Goal: Use online tool/utility: Utilize a website feature to perform a specific function

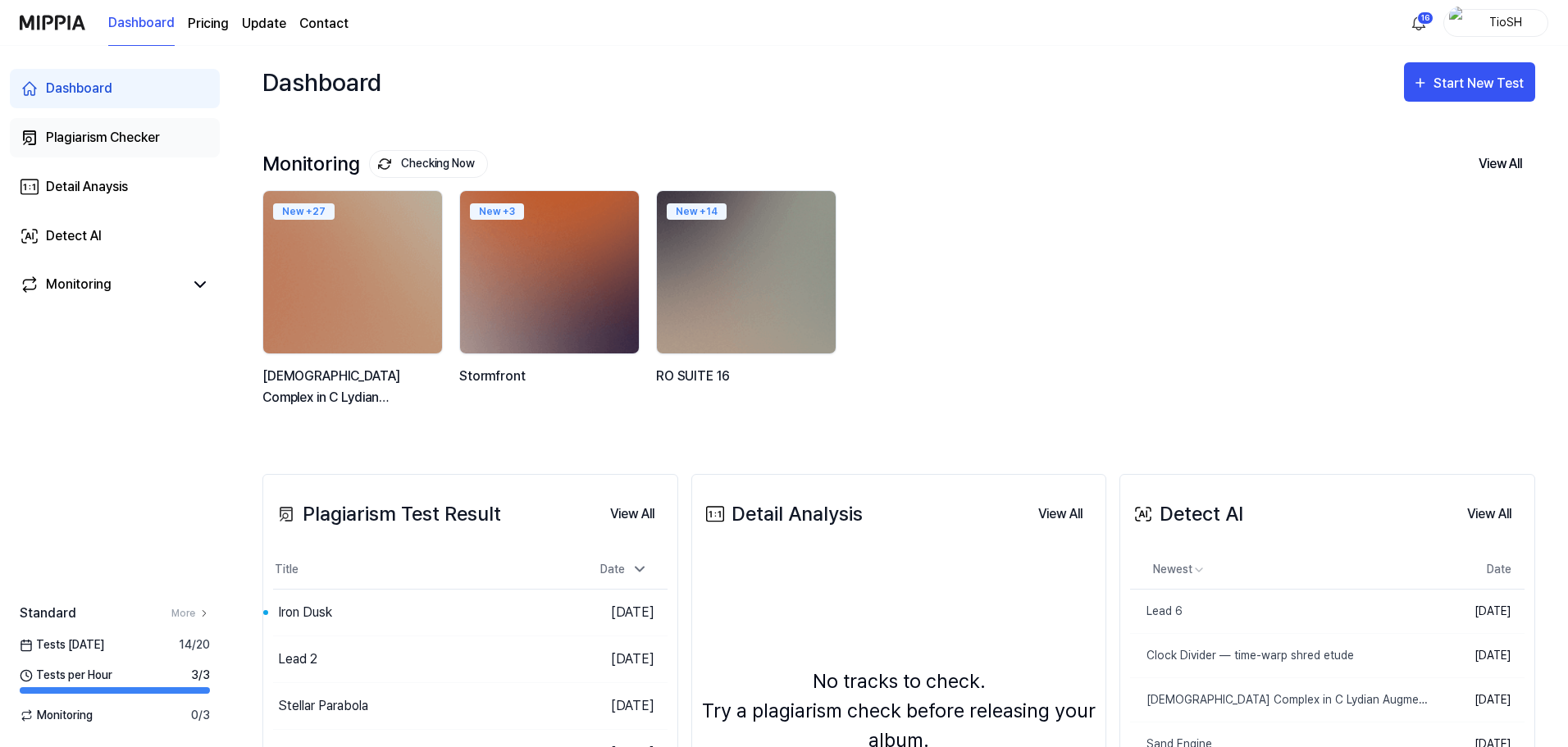
click at [156, 135] on div "Plagiarism Checker" at bounding box center [102, 138] width 114 height 20
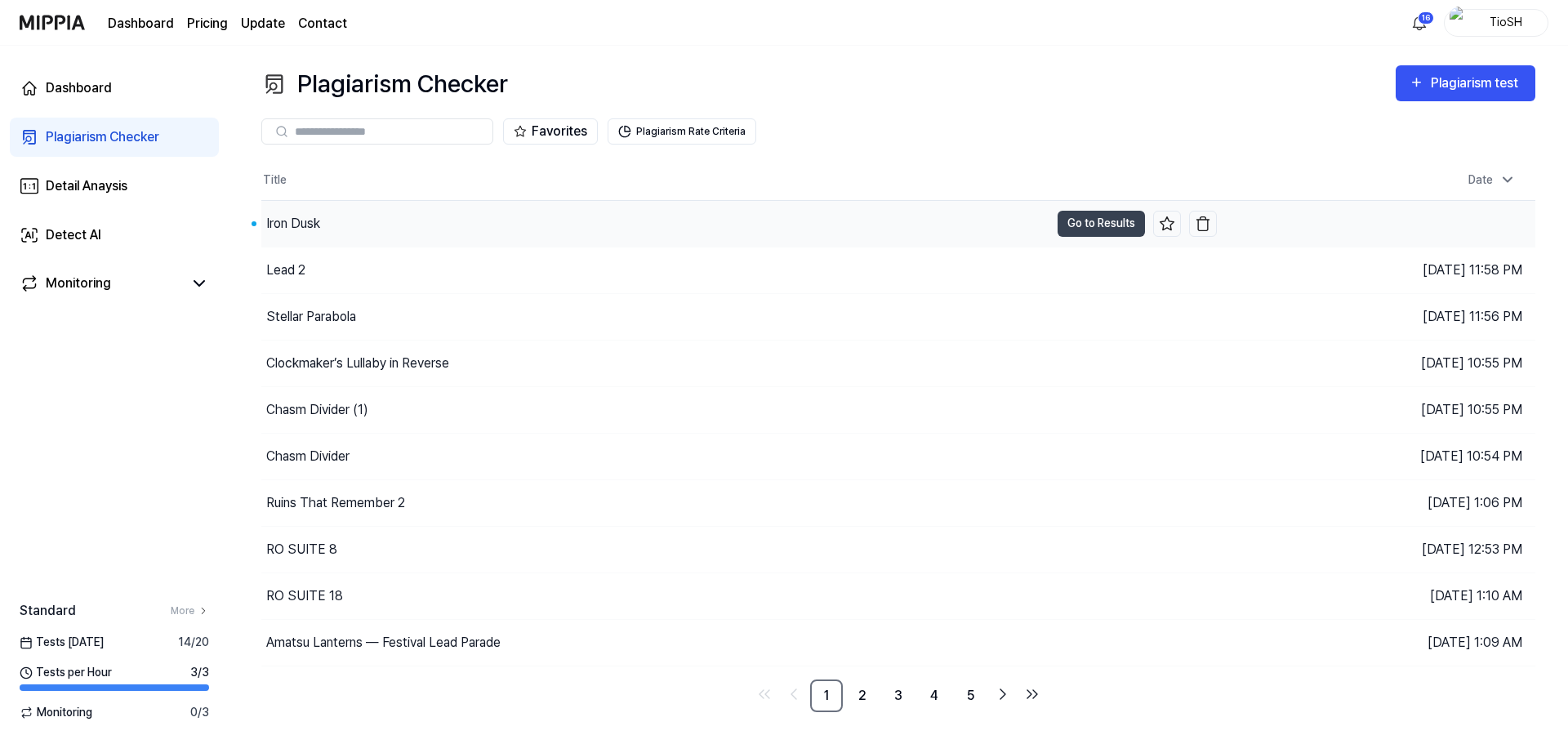
click at [496, 223] on div "Iron Dusk" at bounding box center [655, 223] width 788 height 45
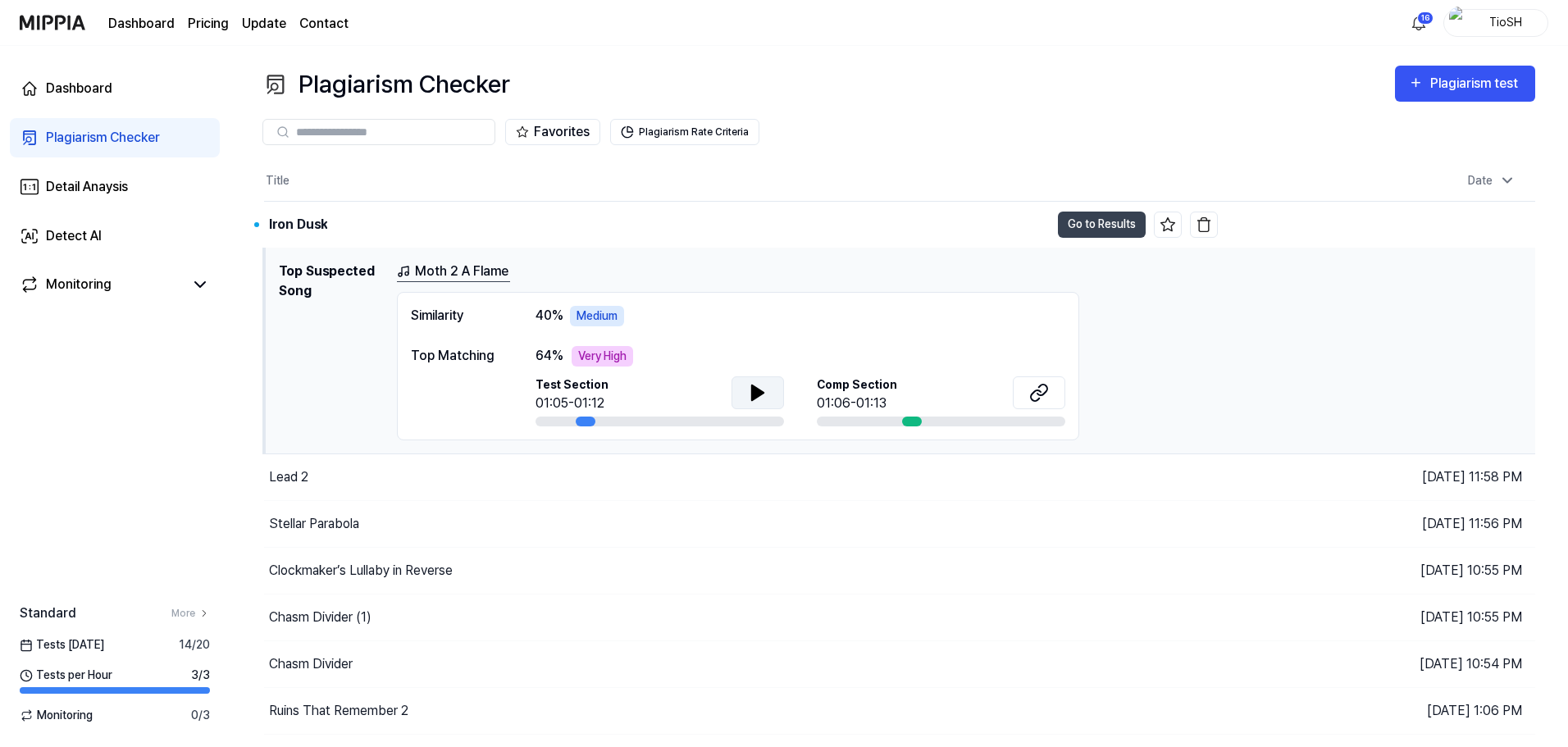
click at [768, 400] on button at bounding box center [757, 392] width 52 height 33
click at [1054, 391] on button at bounding box center [1039, 392] width 52 height 33
click at [749, 401] on button at bounding box center [757, 392] width 52 height 33
click at [748, 398] on icon at bounding box center [757, 392] width 20 height 20
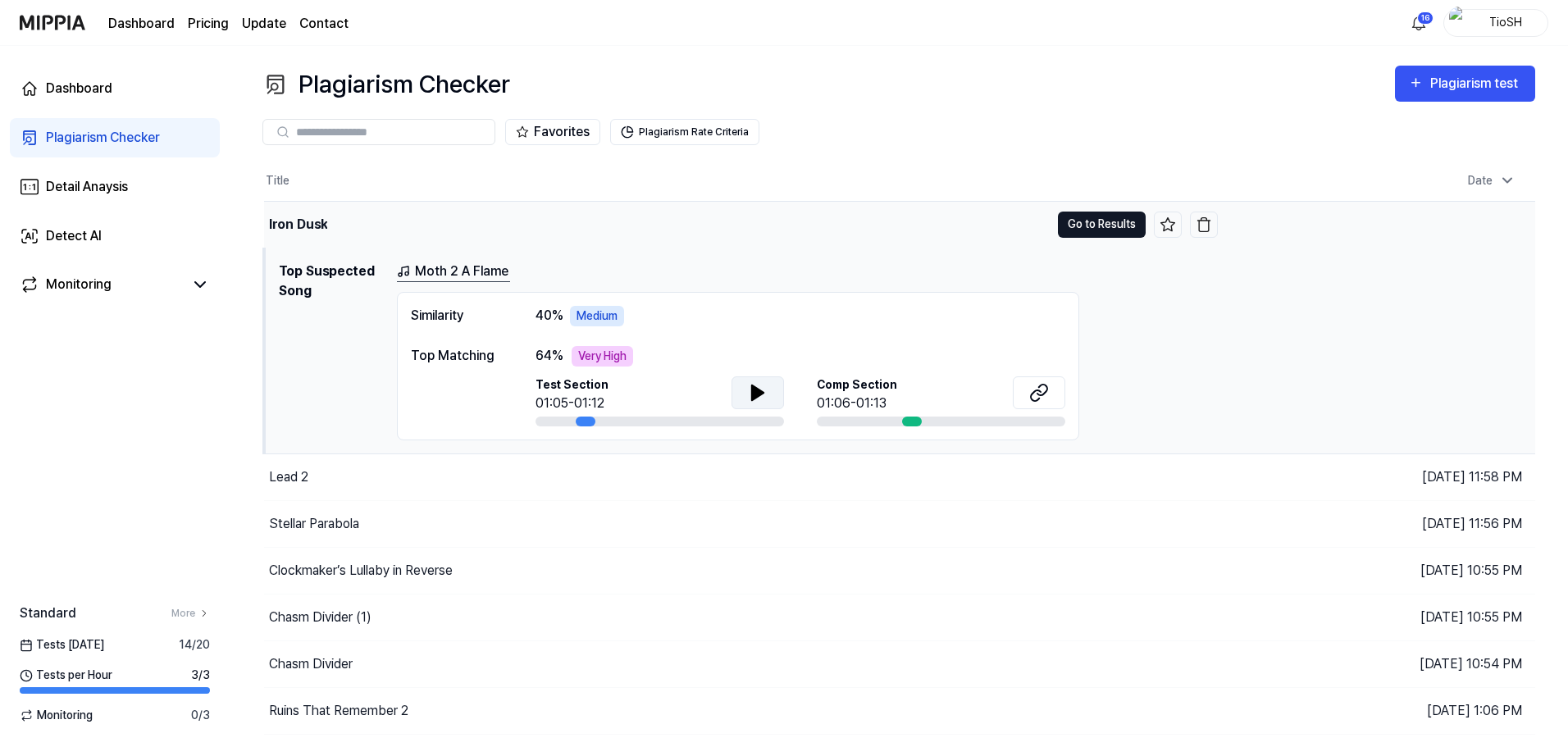
click at [1096, 229] on button "Go to Results" at bounding box center [1102, 225] width 87 height 26
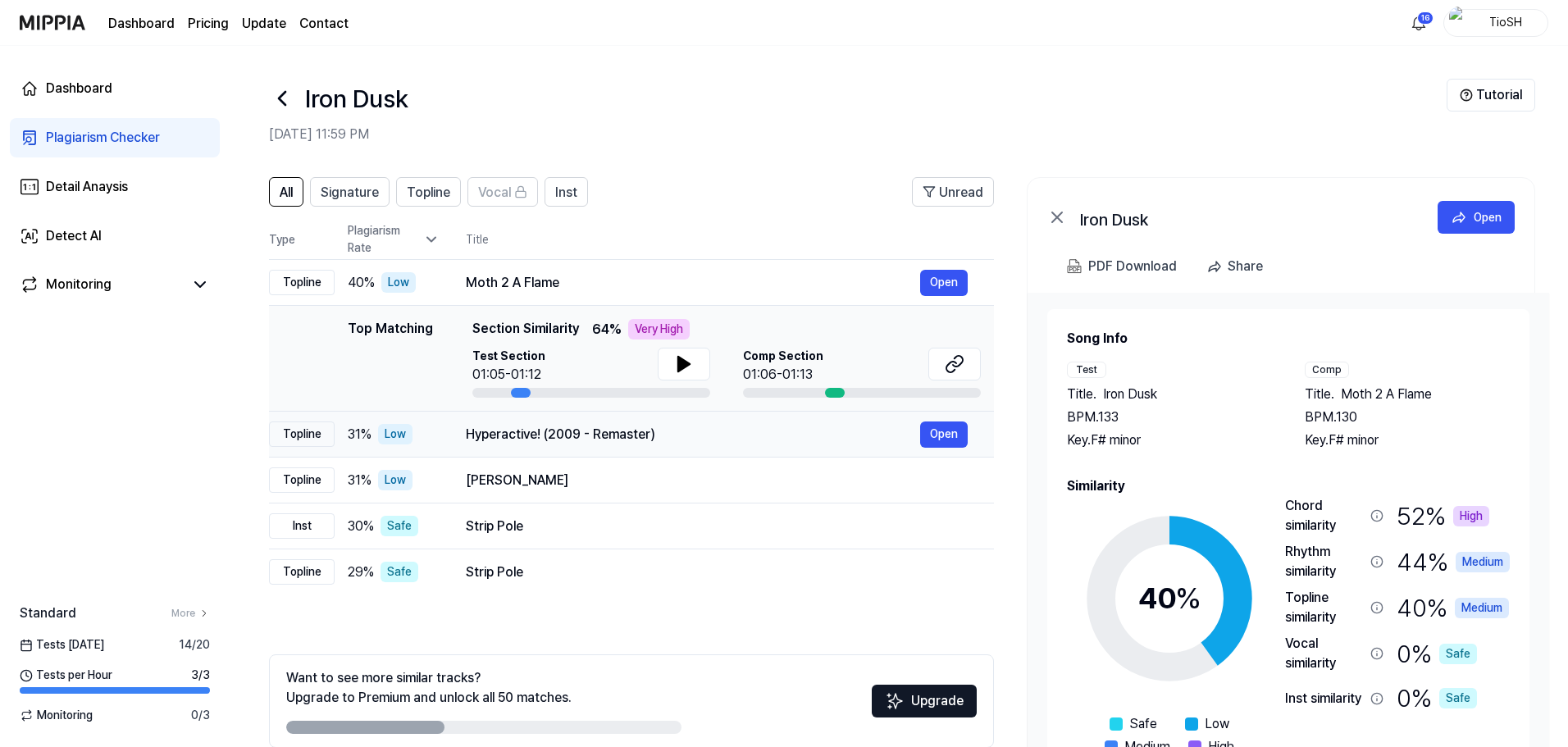
click at [616, 442] on div "Hyperactive! (2009 - Remaster)" at bounding box center [692, 434] width 454 height 20
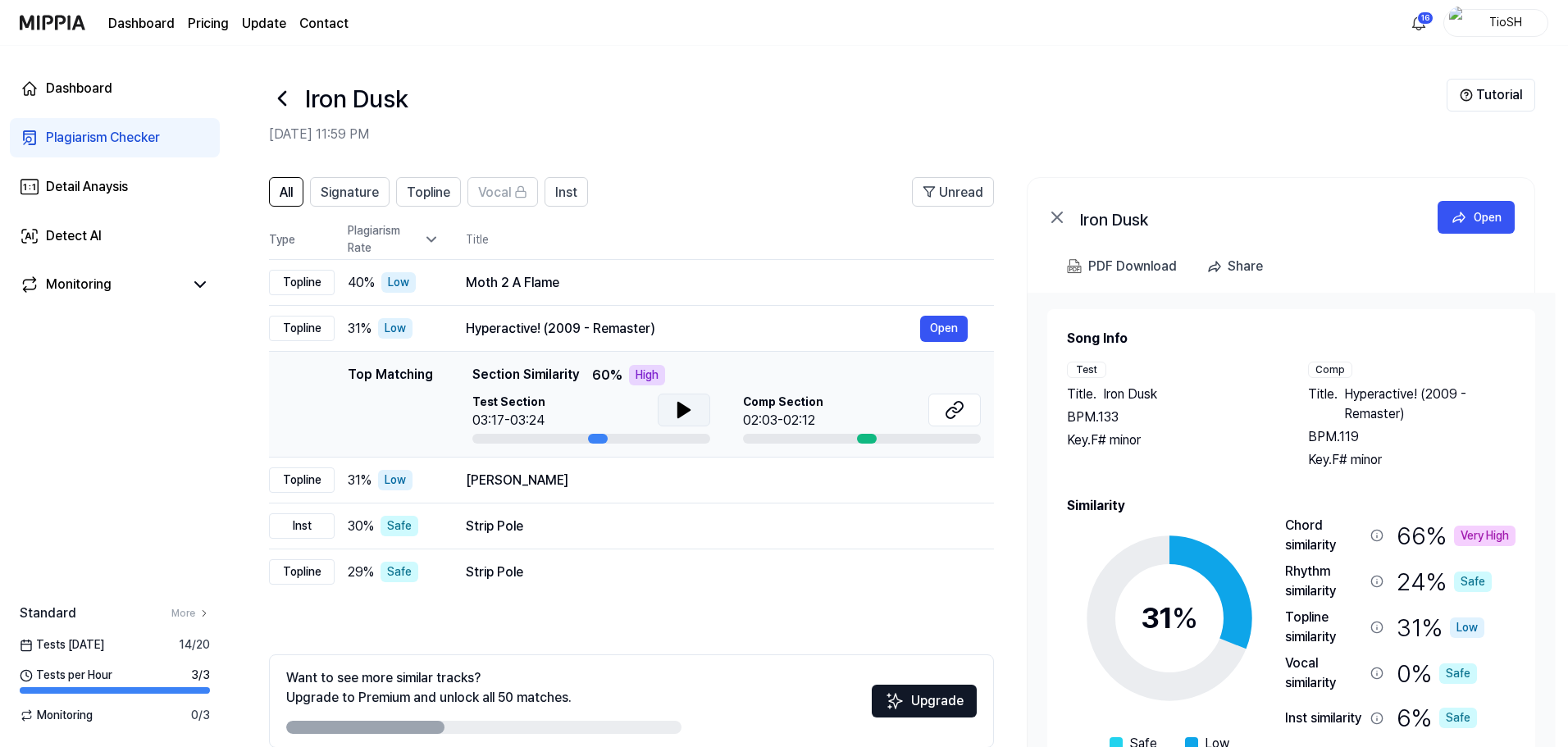
click at [675, 407] on button at bounding box center [684, 410] width 52 height 33
click at [682, 413] on icon at bounding box center [684, 410] width 20 height 20
click at [954, 417] on icon at bounding box center [951, 413] width 10 height 10
